Goal: Find specific page/section: Find specific page/section

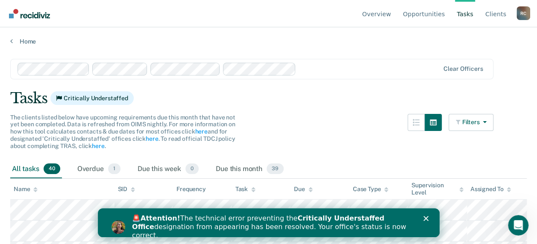
click at [427, 218] on icon "Close" at bounding box center [425, 218] width 5 height 5
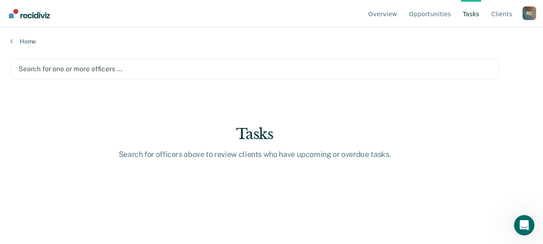
click at [108, 67] on div at bounding box center [254, 69] width 473 height 10
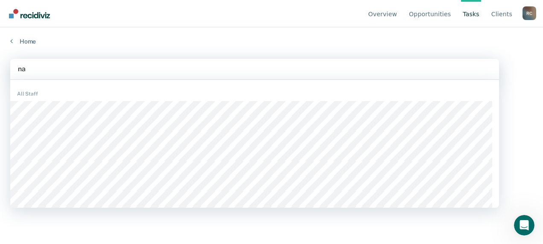
type input "naq"
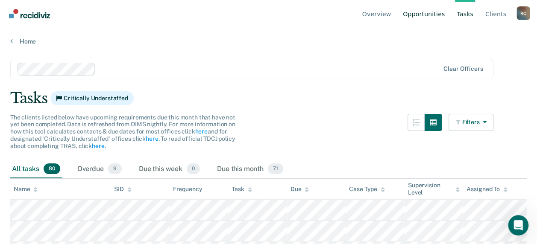
click at [415, 13] on link "Opportunities" at bounding box center [423, 13] width 45 height 27
